Goal: Navigation & Orientation: Find specific page/section

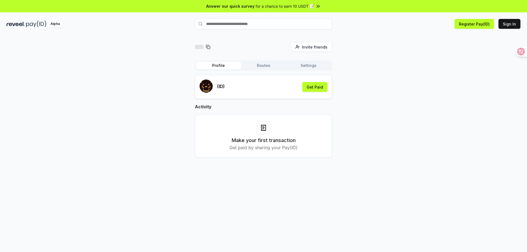
click at [278, 63] on button "Routes" at bounding box center [263, 66] width 45 height 8
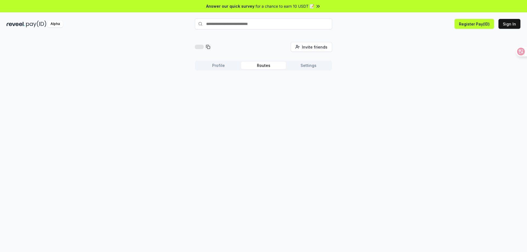
click at [306, 63] on button "Settings" at bounding box center [308, 66] width 45 height 8
drag, startPoint x: 259, startPoint y: 62, endPoint x: 236, endPoint y: 63, distance: 22.8
click at [257, 63] on button "Routes" at bounding box center [263, 66] width 45 height 8
click at [232, 63] on button "Profile" at bounding box center [218, 66] width 45 height 8
